Goal: Information Seeking & Learning: Learn about a topic

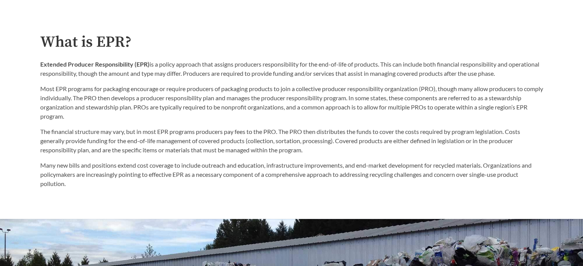
scroll to position [423, 0]
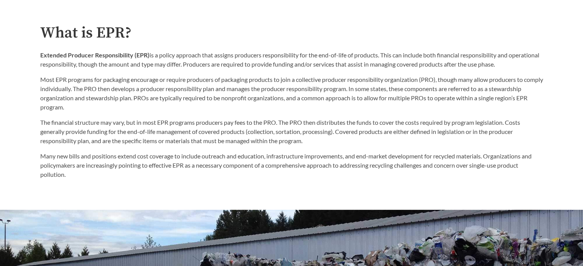
click at [129, 133] on p "The financial structure may vary, but in most EPR programs producers pay fees t…" at bounding box center [291, 132] width 503 height 28
drag, startPoint x: 129, startPoint y: 133, endPoint x: 192, endPoint y: 133, distance: 63.2
click at [192, 133] on p "The financial structure may vary, but in most EPR programs producers pay fees t…" at bounding box center [291, 132] width 503 height 28
click at [170, 134] on p "The financial structure may vary, but in most EPR programs producers pay fees t…" at bounding box center [291, 132] width 503 height 28
click at [193, 131] on p "The financial structure may vary, but in most EPR programs producers pay fees t…" at bounding box center [291, 132] width 503 height 28
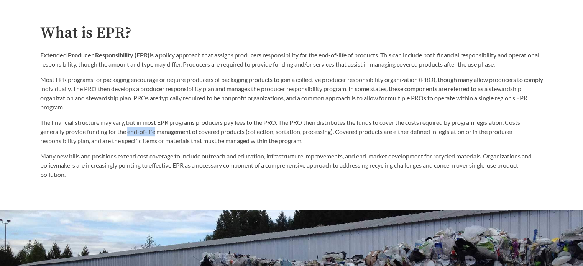
drag, startPoint x: 129, startPoint y: 130, endPoint x: 155, endPoint y: 133, distance: 25.5
click at [155, 133] on p "The financial structure may vary, but in most EPR programs producers pay fees t…" at bounding box center [291, 132] width 503 height 28
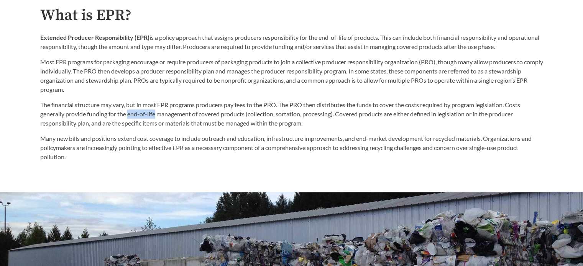
scroll to position [440, 0]
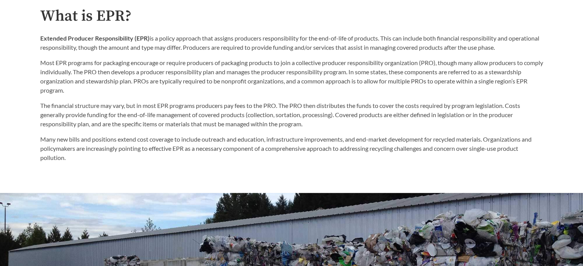
click at [265, 41] on p "Extended Producer Responsibility (EPR) is a policy approach that assigns produc…" at bounding box center [291, 43] width 503 height 18
drag, startPoint x: 321, startPoint y: 38, endPoint x: 349, endPoint y: 39, distance: 28.8
click at [349, 39] on p "Extended Producer Responsibility (EPR) is a policy approach that assigns produc…" at bounding box center [291, 43] width 503 height 18
copy p "end-of-life"
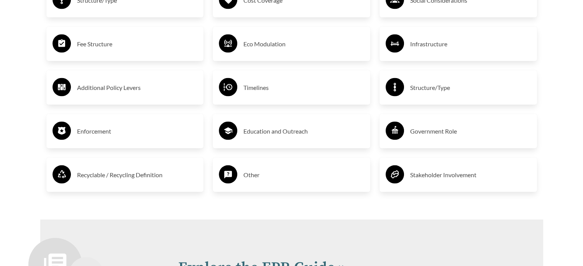
scroll to position [1461, 0]
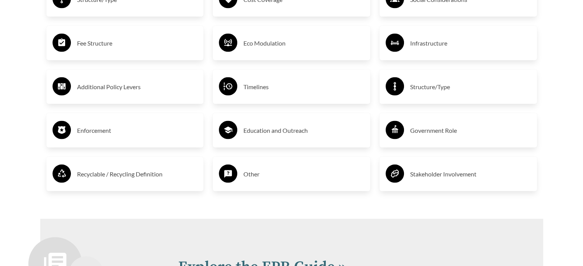
click at [140, 134] on h3 "Enforcement" at bounding box center [137, 130] width 121 height 12
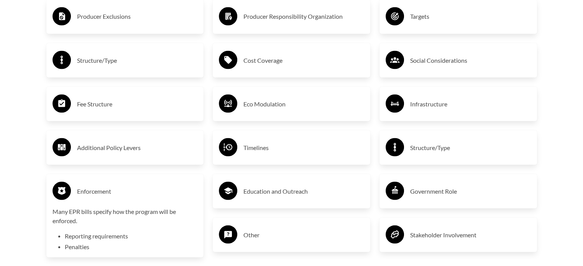
scroll to position [1372, 0]
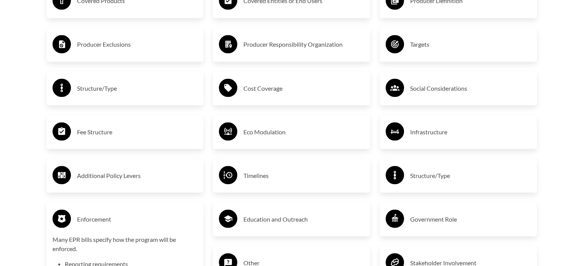
click at [142, 136] on h3 "Fee Structure" at bounding box center [137, 132] width 121 height 12
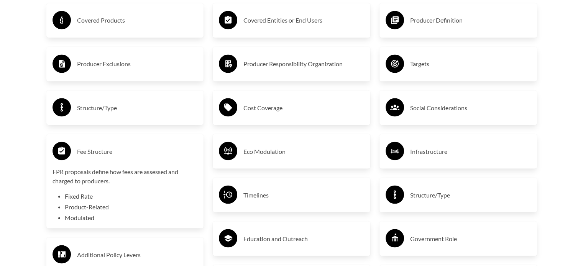
scroll to position [1353, 0]
click at [142, 111] on h3 "Structure/Type" at bounding box center [137, 108] width 121 height 12
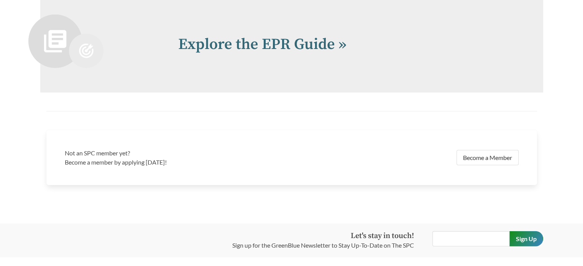
scroll to position [1898, 0]
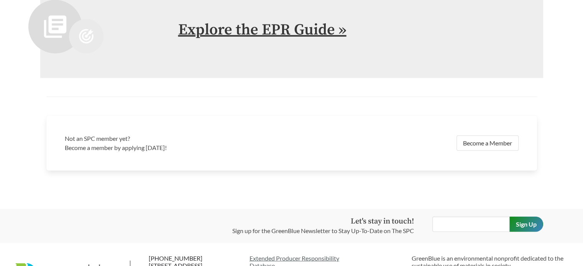
click at [222, 31] on link "Explore the EPR Guide »" at bounding box center [262, 29] width 168 height 19
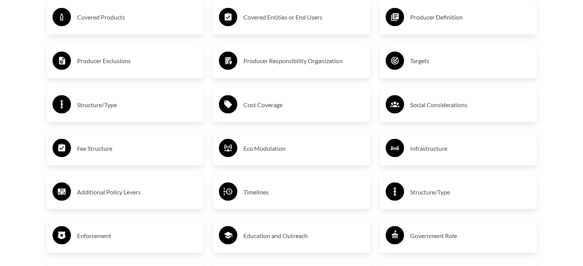
scroll to position [1393, 0]
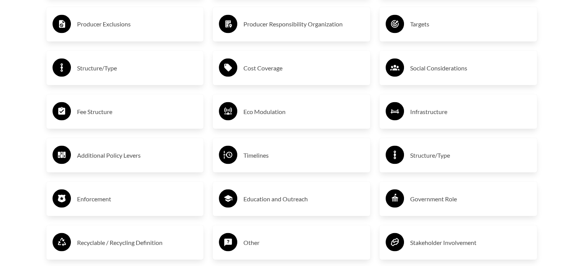
click at [237, 68] on circle at bounding box center [228, 67] width 18 height 18
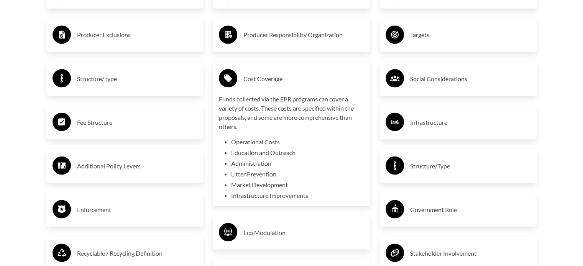
scroll to position [1374, 0]
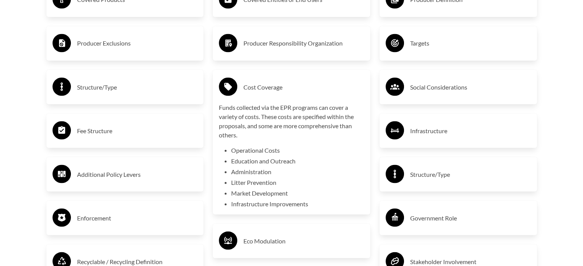
click at [277, 43] on h3 "Producer Responsibility Organization" at bounding box center [303, 43] width 121 height 12
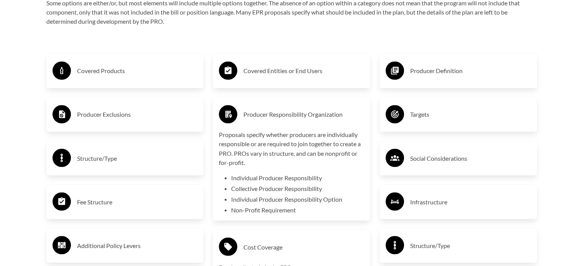
scroll to position [1305, 0]
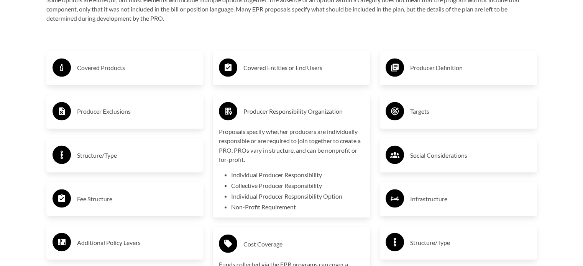
click at [150, 72] on h3 "Covered Products" at bounding box center [137, 68] width 121 height 12
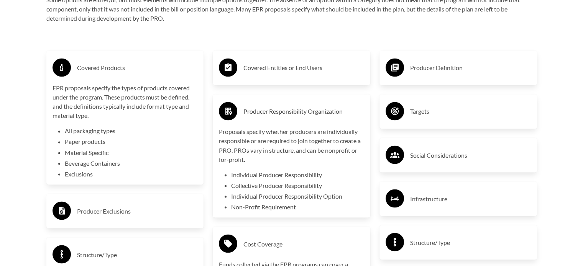
scroll to position [1345, 0]
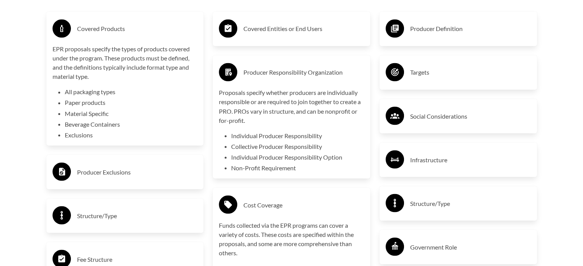
click at [144, 164] on div "Producer Exclusions" at bounding box center [124, 172] width 145 height 22
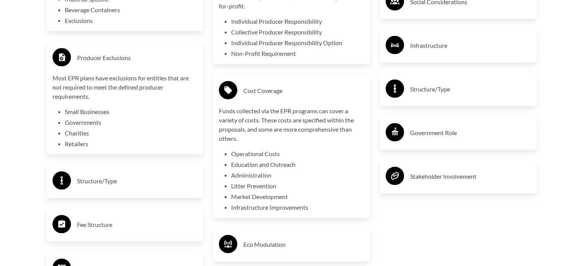
scroll to position [1480, 0]
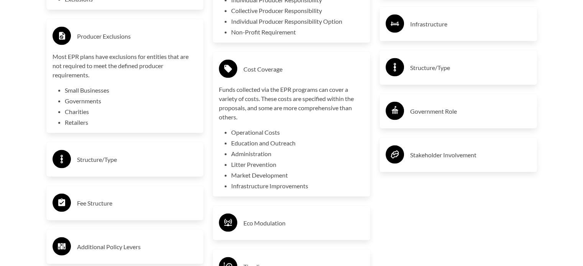
click at [134, 157] on h3 "Structure/Type" at bounding box center [137, 160] width 121 height 12
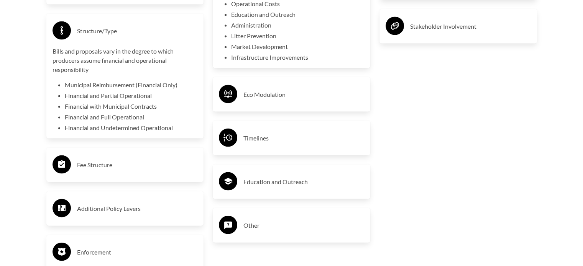
scroll to position [1609, 0]
click at [128, 157] on div "Fee Structure" at bounding box center [124, 165] width 145 height 22
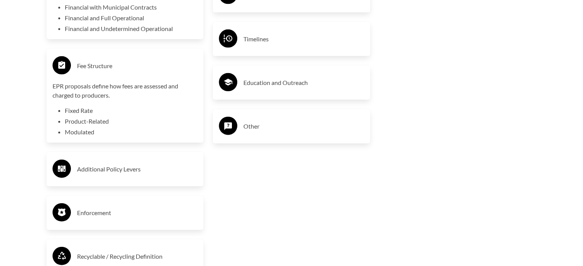
scroll to position [1710, 0]
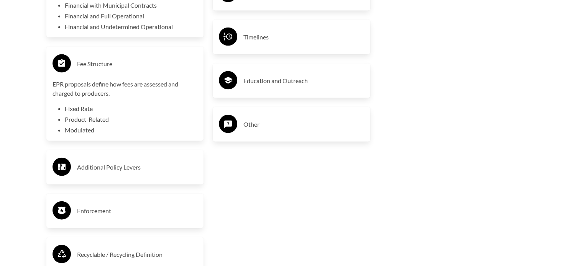
click at [131, 159] on div "Additional Policy Levers" at bounding box center [124, 167] width 145 height 22
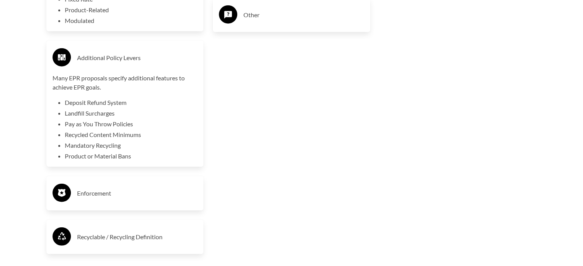
scroll to position [1849, 0]
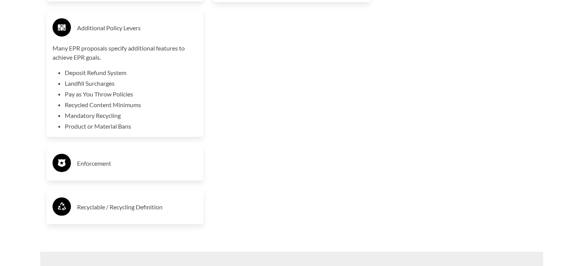
click at [131, 167] on h3 "Enforcement" at bounding box center [137, 163] width 121 height 12
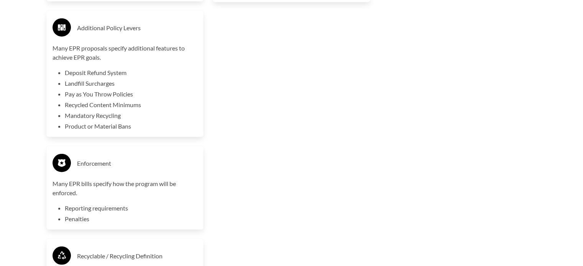
scroll to position [1882, 0]
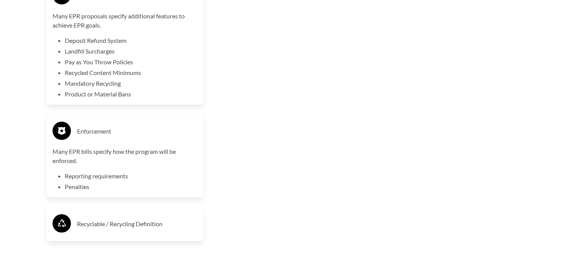
click at [161, 228] on h3 "Recyclable / Recycling Definition" at bounding box center [137, 224] width 121 height 12
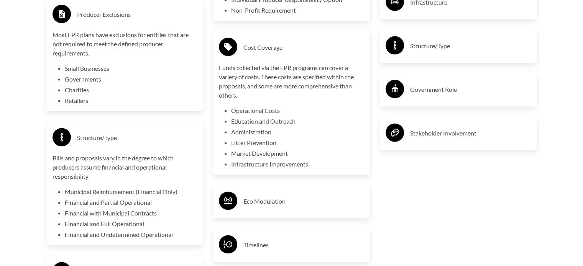
scroll to position [1560, 0]
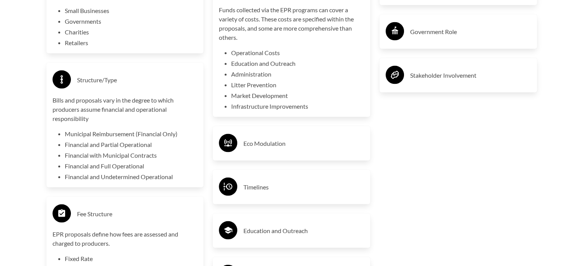
click at [274, 186] on h3 "Timelines" at bounding box center [303, 187] width 121 height 12
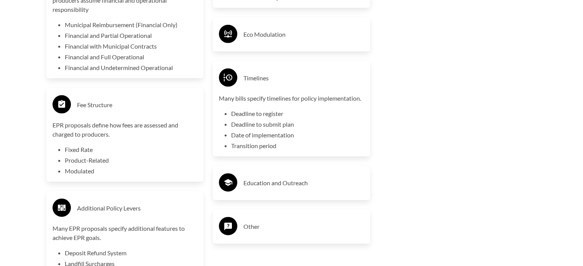
scroll to position [1725, 0]
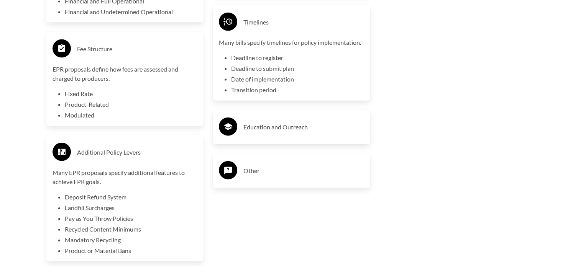
click at [270, 170] on h3 "Other" at bounding box center [303, 171] width 121 height 12
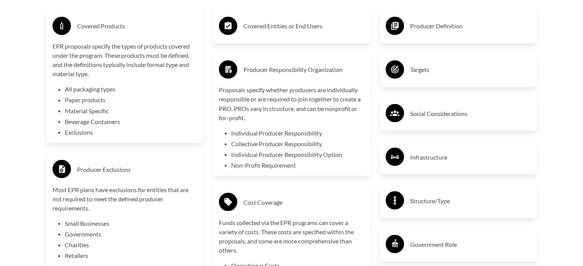
scroll to position [1295, 0]
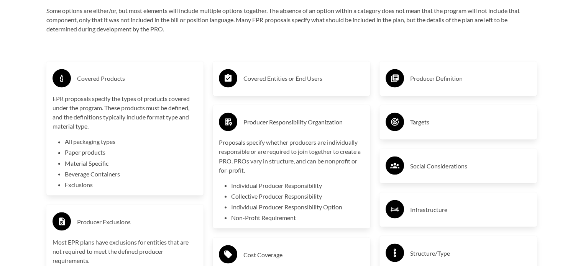
click at [384, 82] on div "Producer Definition" at bounding box center [457, 78] width 157 height 34
click at [419, 79] on h3 "Producer Definition" at bounding box center [470, 78] width 121 height 12
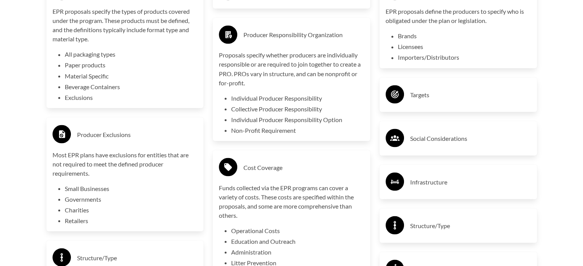
scroll to position [1384, 0]
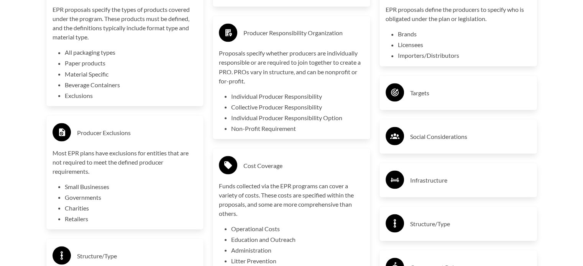
click at [427, 87] on h3 "Targets" at bounding box center [470, 93] width 121 height 12
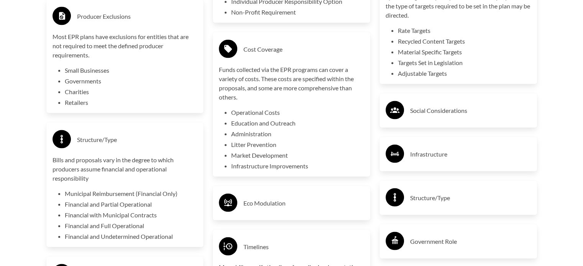
scroll to position [1502, 0]
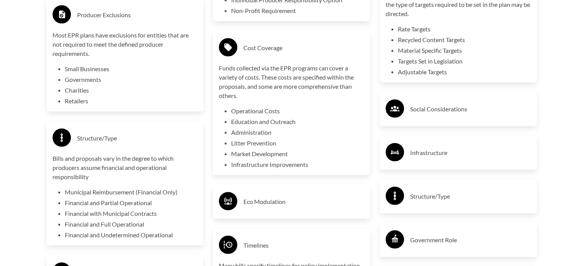
click at [441, 190] on h3 "Structure/Type" at bounding box center [470, 196] width 121 height 12
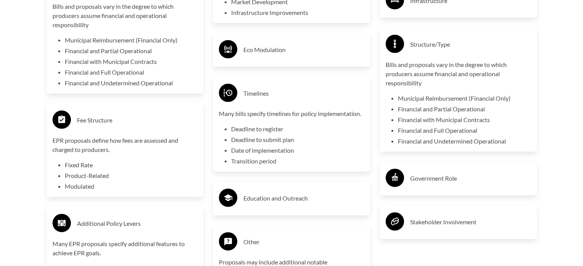
scroll to position [1654, 0]
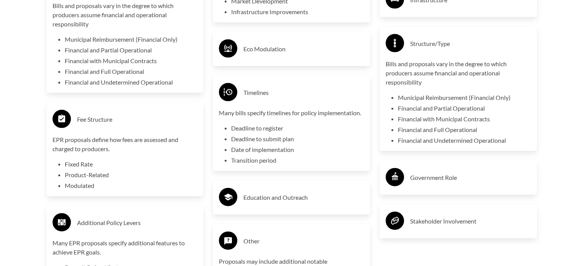
click at [446, 223] on h3 "Stakeholder Involvement" at bounding box center [470, 221] width 121 height 12
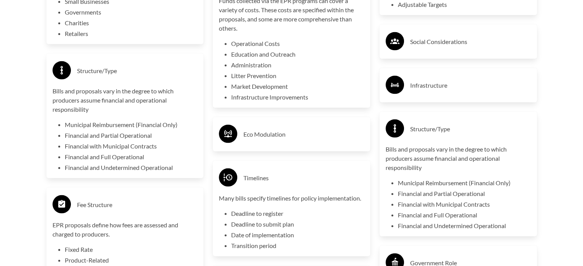
scroll to position [1635, 0]
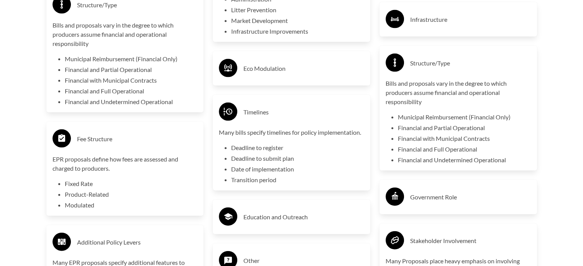
click at [315, 63] on h3 "Eco Modulation" at bounding box center [303, 68] width 121 height 12
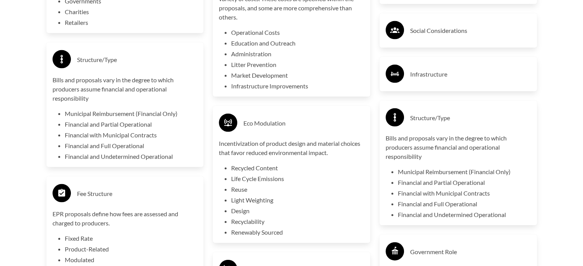
scroll to position [1589, 0]
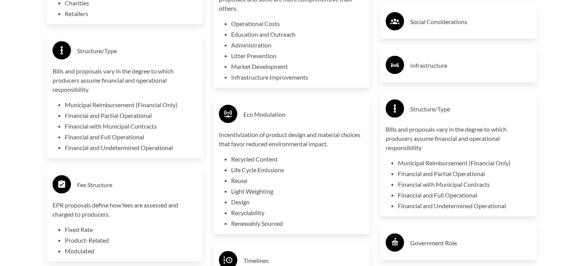
click at [393, 72] on circle at bounding box center [394, 65] width 18 height 18
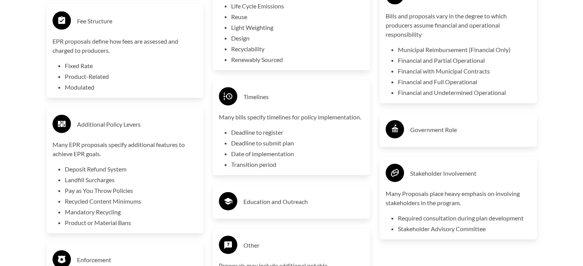
scroll to position [1770, 0]
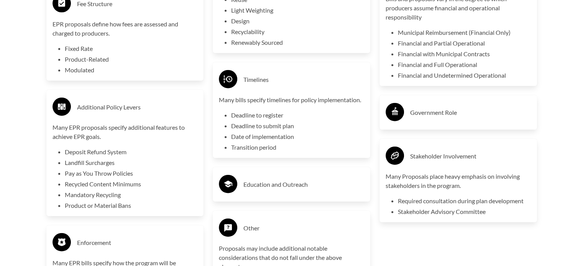
click at [420, 113] on div "Government Role" at bounding box center [457, 113] width 145 height 22
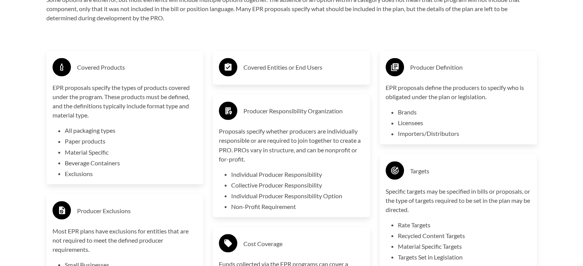
scroll to position [1312, 0]
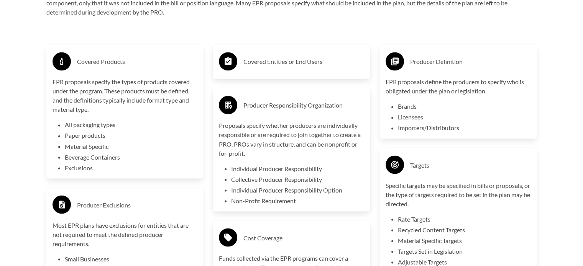
click at [259, 73] on div "Covered Entities or End Users" at bounding box center [291, 62] width 145 height 22
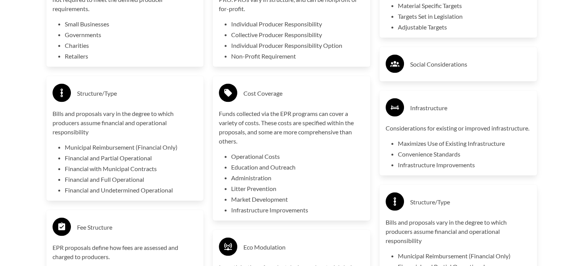
scroll to position [1548, 0]
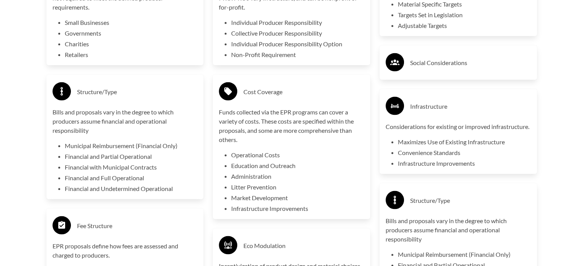
click at [423, 76] on div "Social Considerations" at bounding box center [457, 63] width 157 height 34
click at [429, 67] on h3 "Social Considerations" at bounding box center [470, 63] width 121 height 12
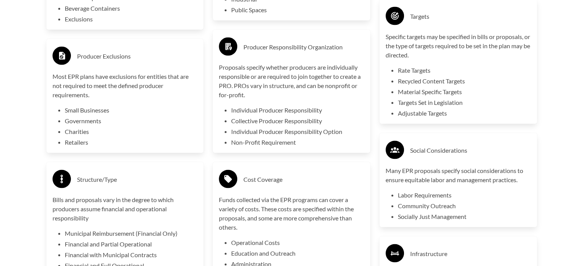
scroll to position [1451, 0]
